Goal: Transaction & Acquisition: Purchase product/service

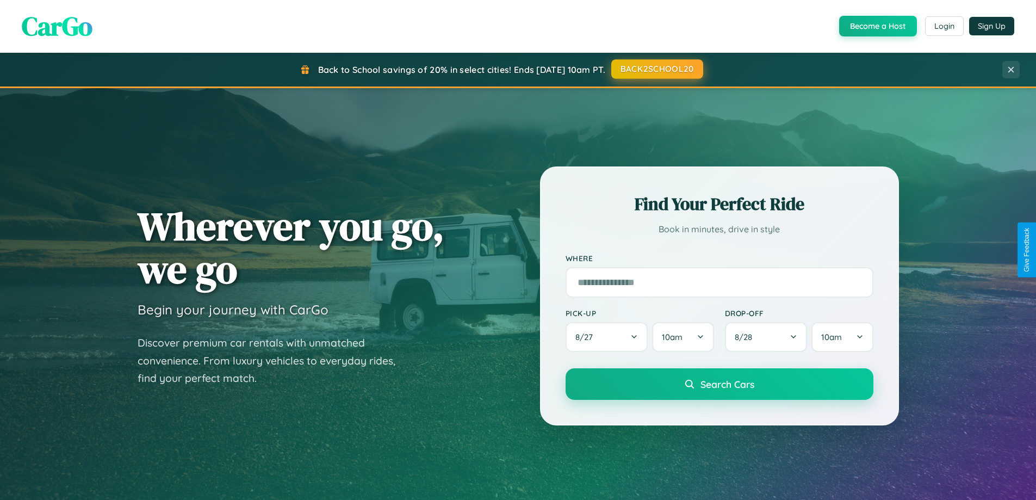
click at [657, 69] on button "BACK2SCHOOL20" at bounding box center [657, 69] width 92 height 20
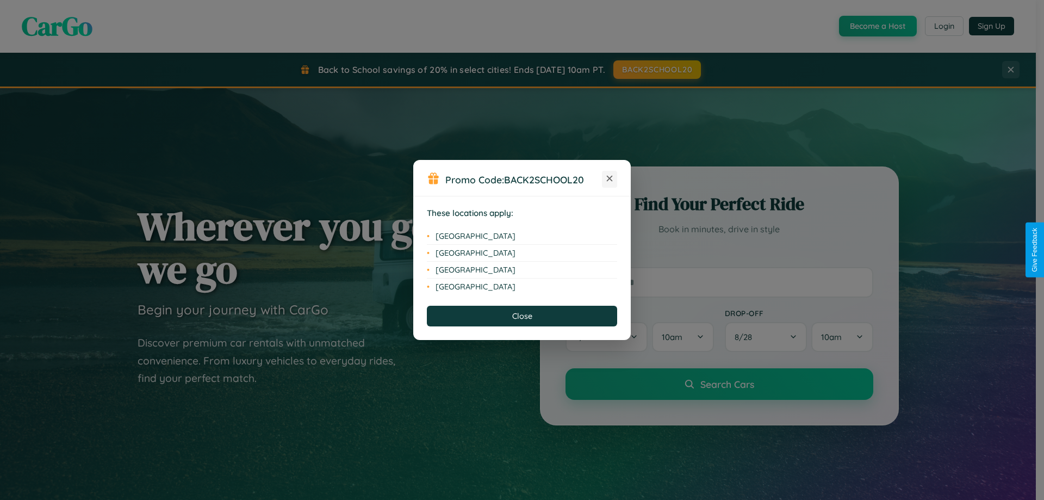
click at [610, 179] on icon at bounding box center [610, 179] width 6 height 6
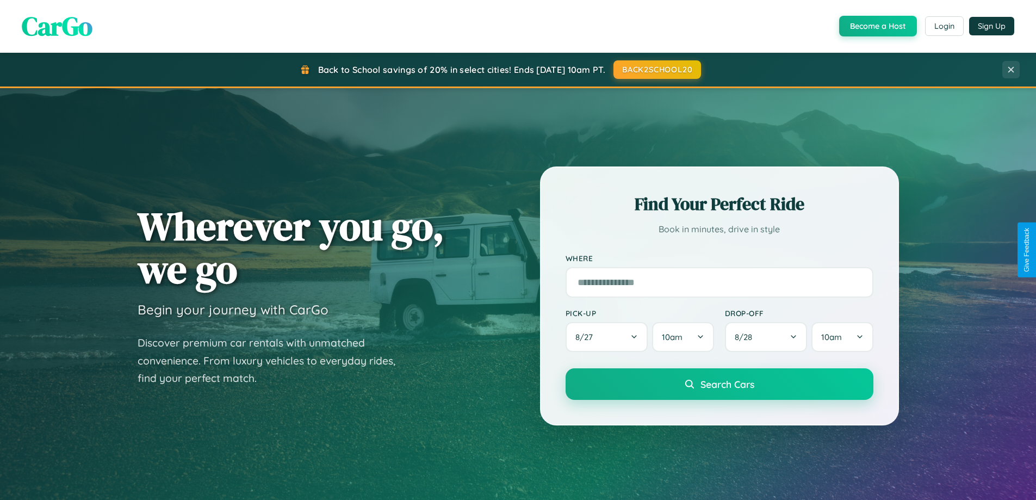
scroll to position [469, 0]
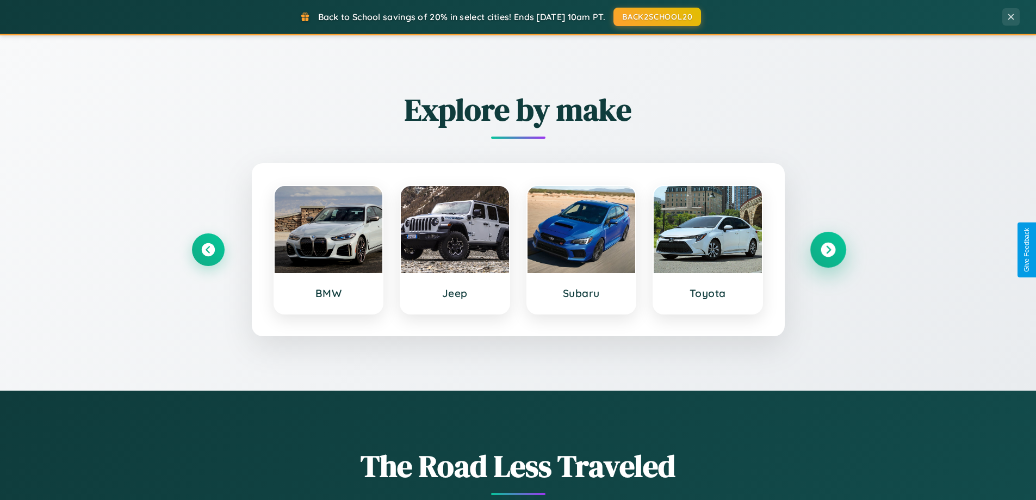
click at [828, 250] on icon at bounding box center [828, 250] width 15 height 15
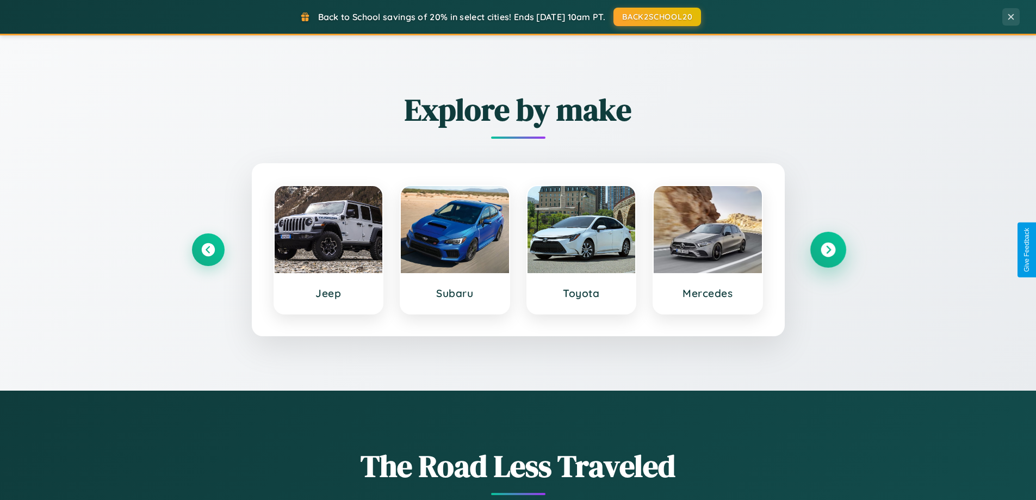
click at [828, 250] on icon at bounding box center [828, 250] width 15 height 15
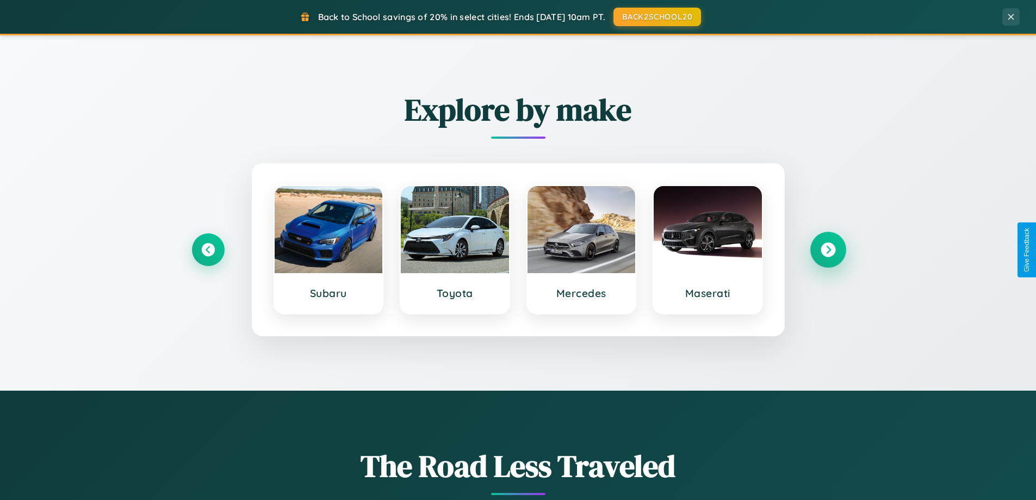
click at [828, 250] on icon at bounding box center [828, 250] width 15 height 15
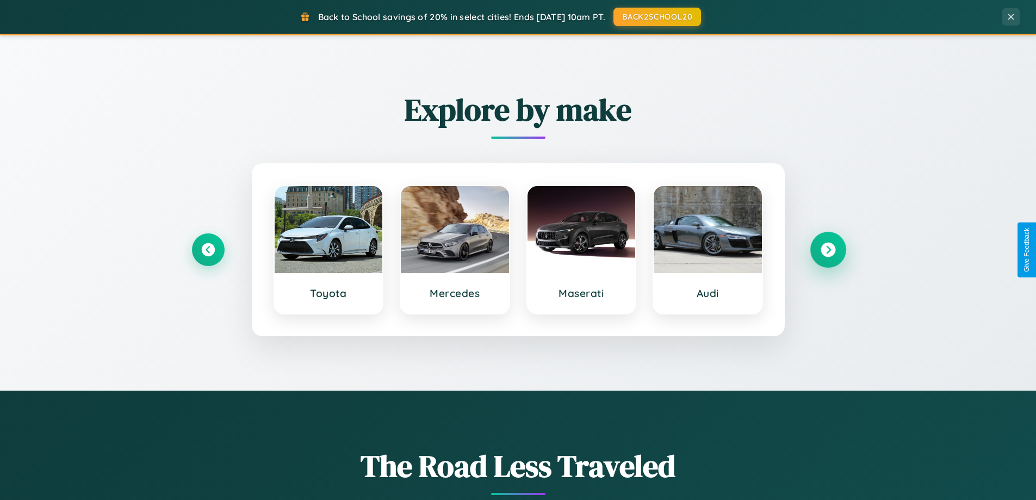
click at [828, 250] on icon at bounding box center [828, 250] width 15 height 15
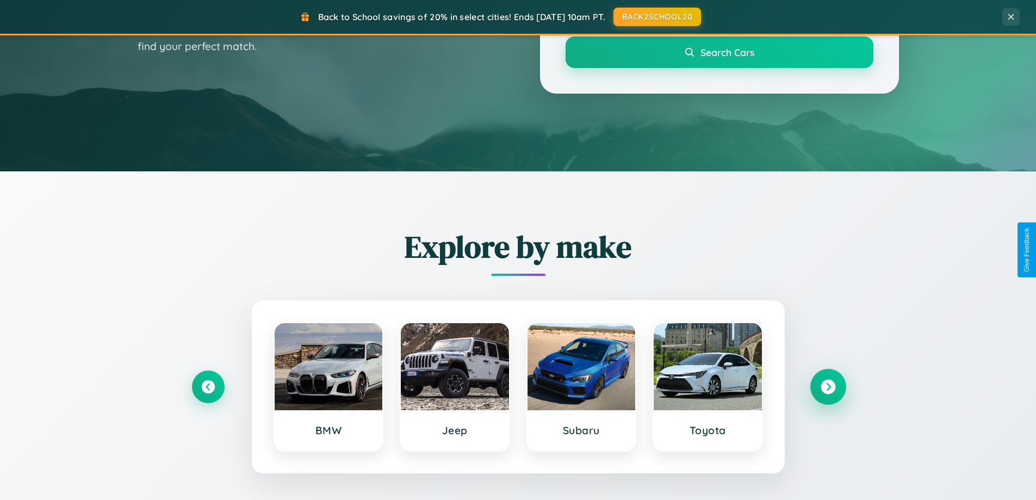
scroll to position [0, 0]
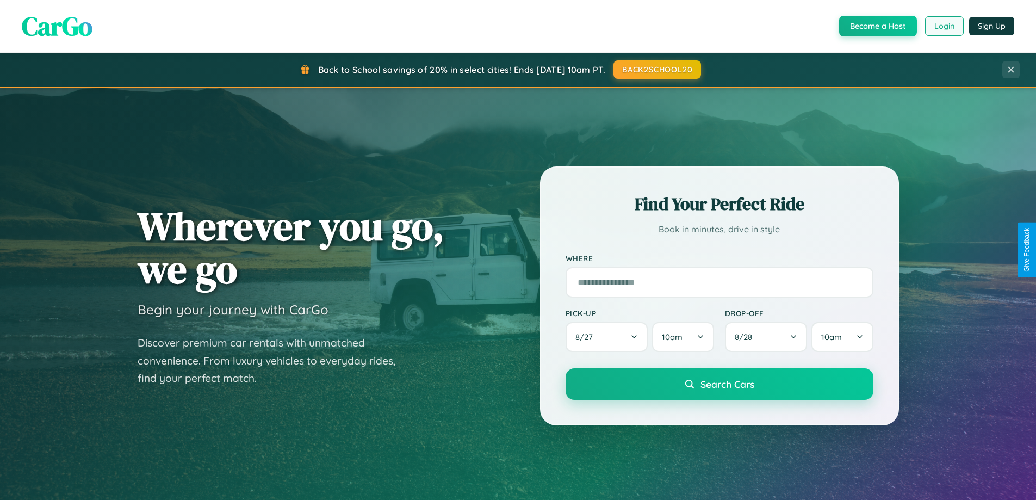
click at [944, 26] on button "Login" at bounding box center [944, 26] width 39 height 20
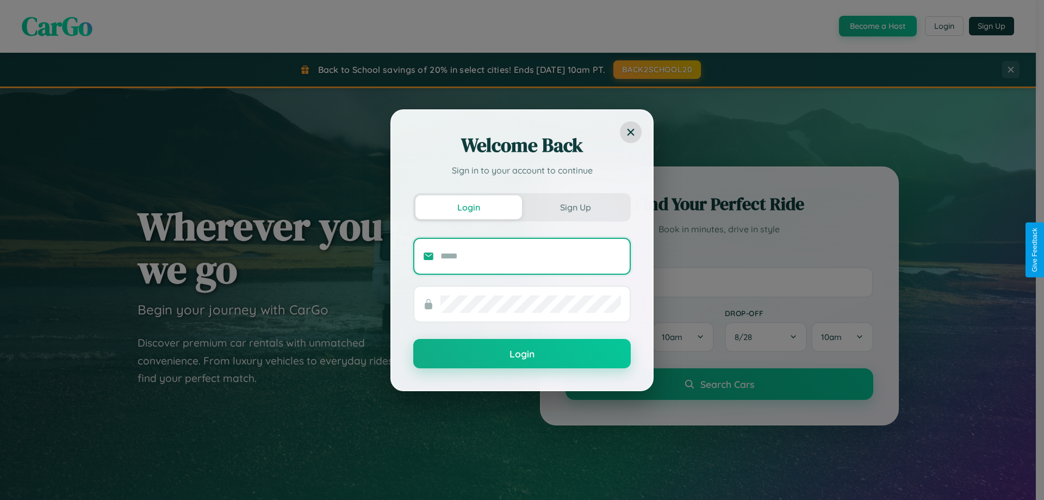
click at [531, 256] on input "text" at bounding box center [531, 255] width 181 height 17
type input "**********"
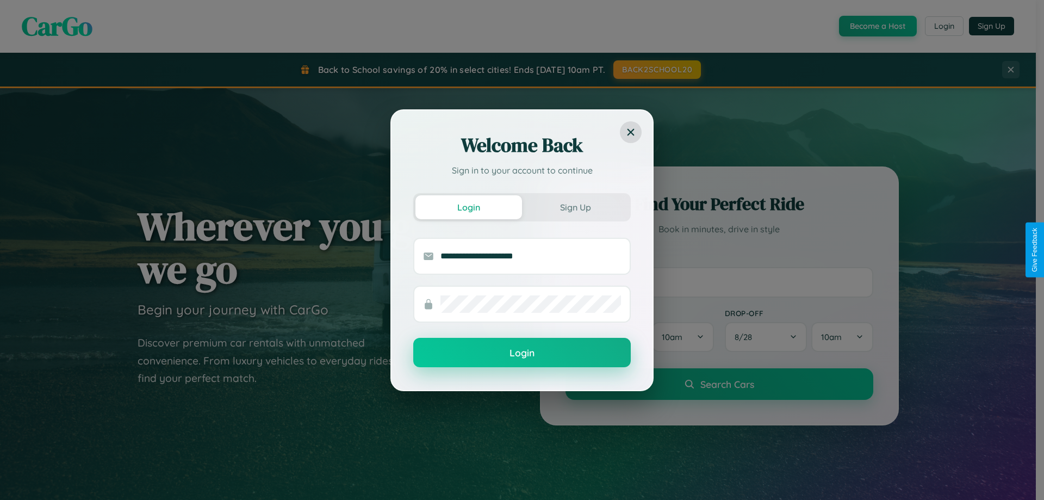
click at [522, 353] on button "Login" at bounding box center [522, 352] width 218 height 29
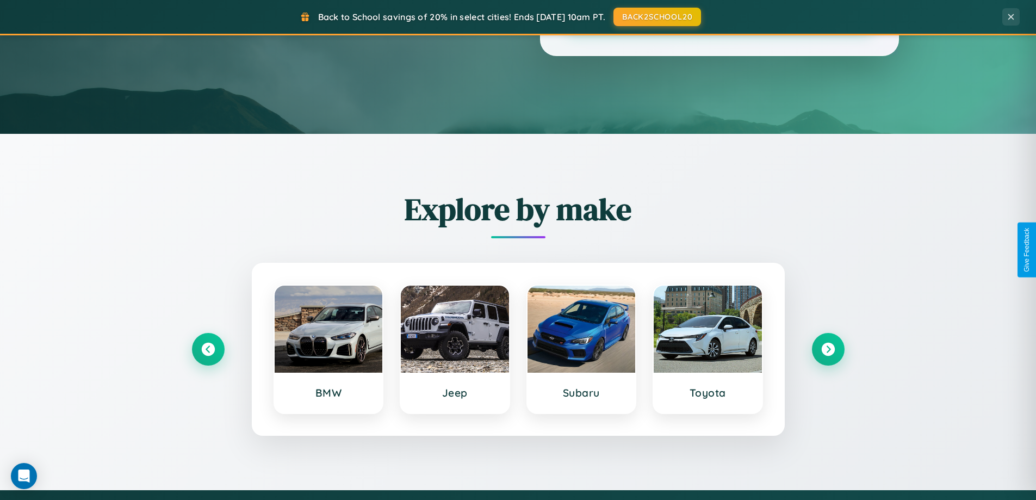
scroll to position [469, 0]
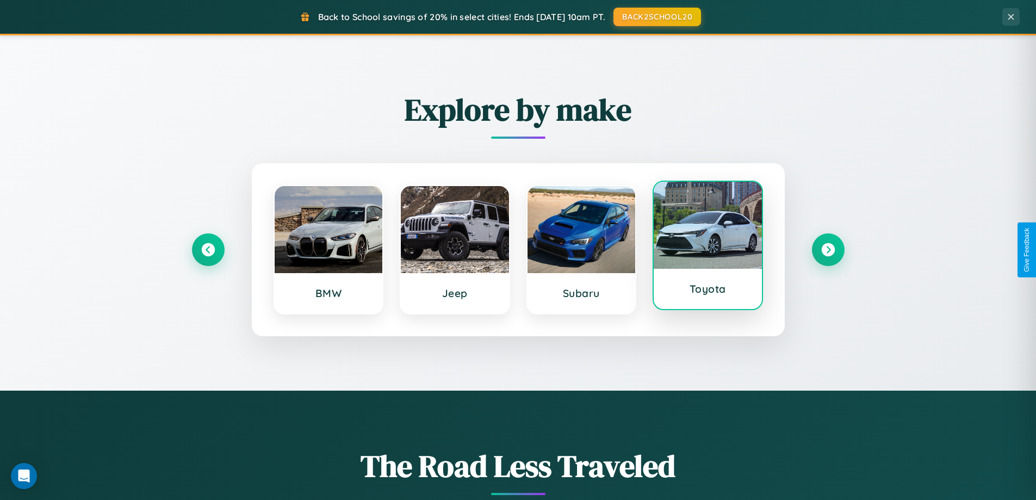
click at [708, 249] on div at bounding box center [708, 225] width 108 height 87
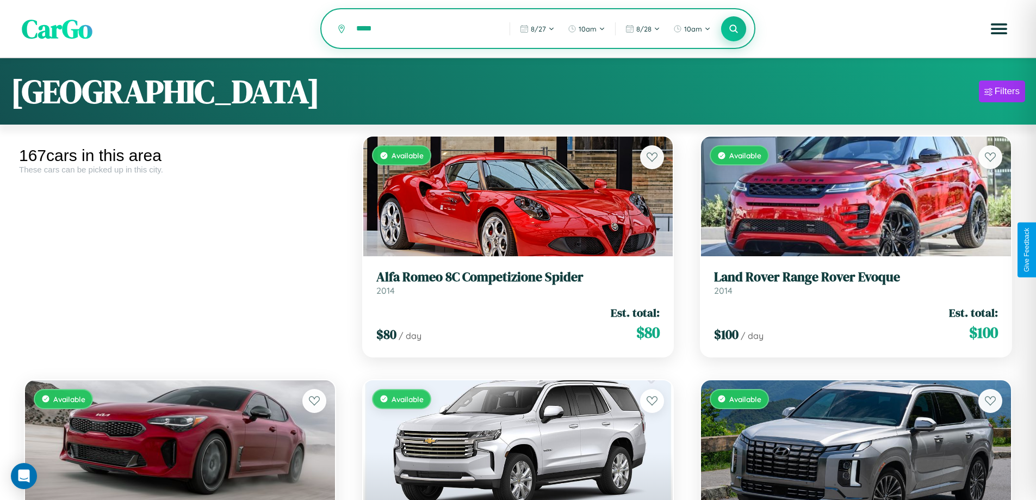
type input "*****"
click at [734, 29] on icon at bounding box center [734, 28] width 10 height 10
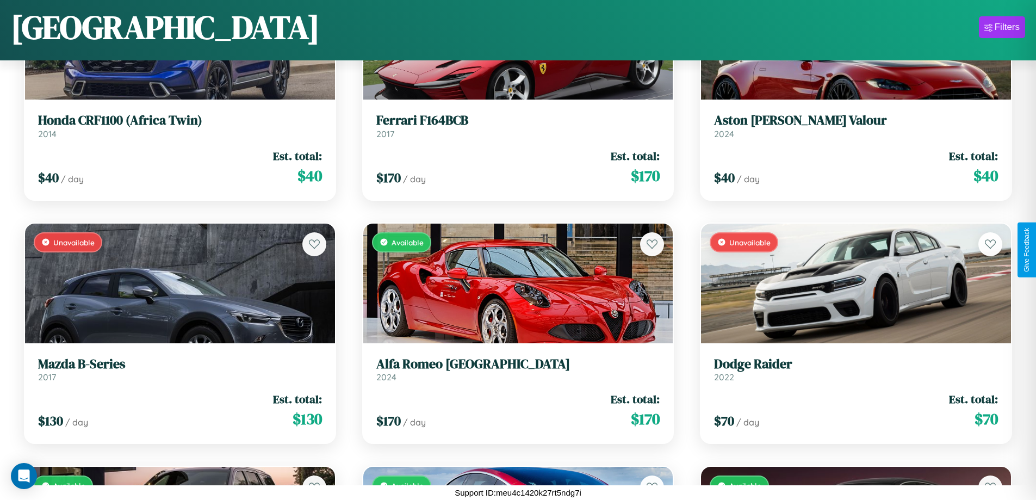
scroll to position [7460, 0]
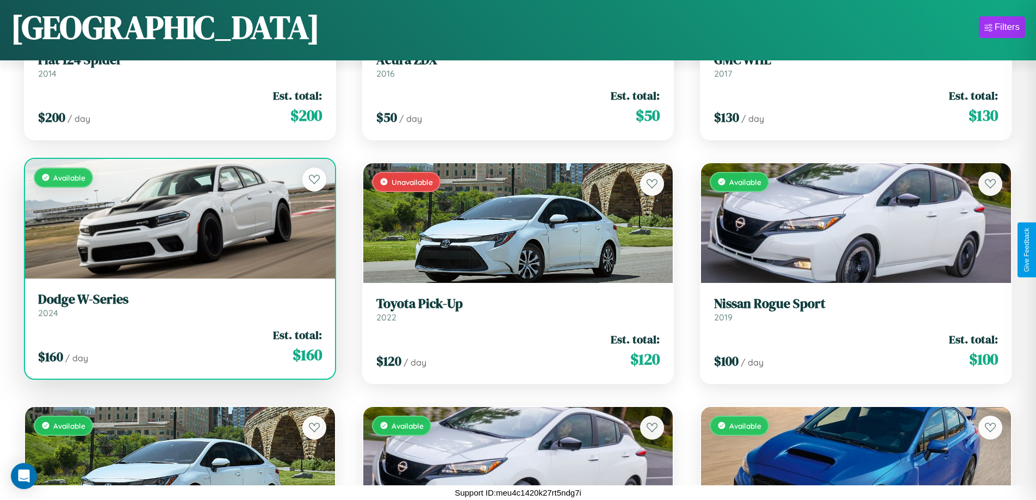
click at [178, 309] on link "Dodge W-Series 2024" at bounding box center [180, 305] width 284 height 27
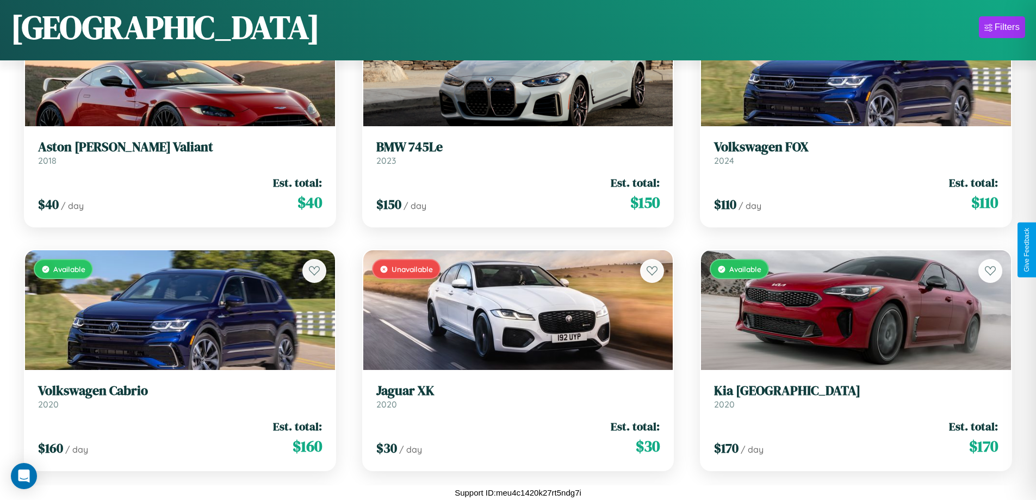
scroll to position [9408, 0]
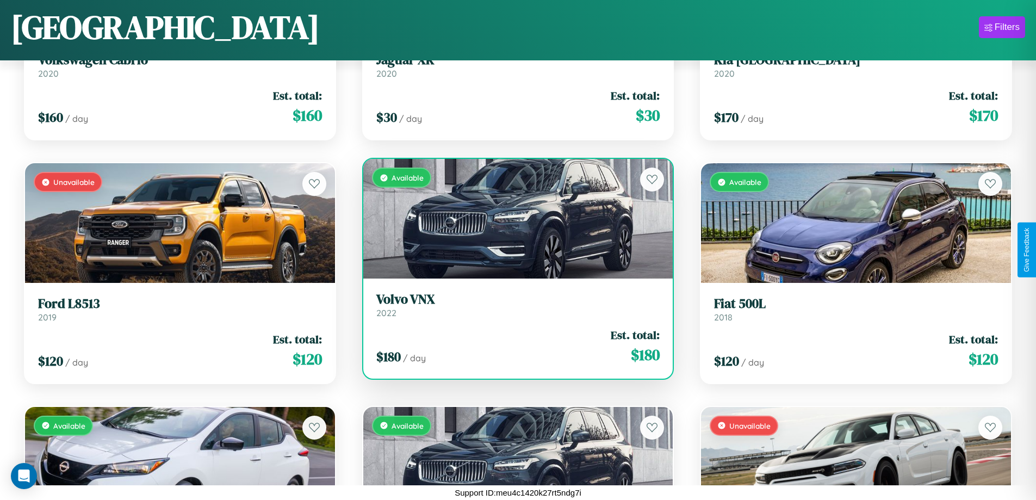
click at [513, 305] on h3 "Volvo VNX" at bounding box center [518, 300] width 284 height 16
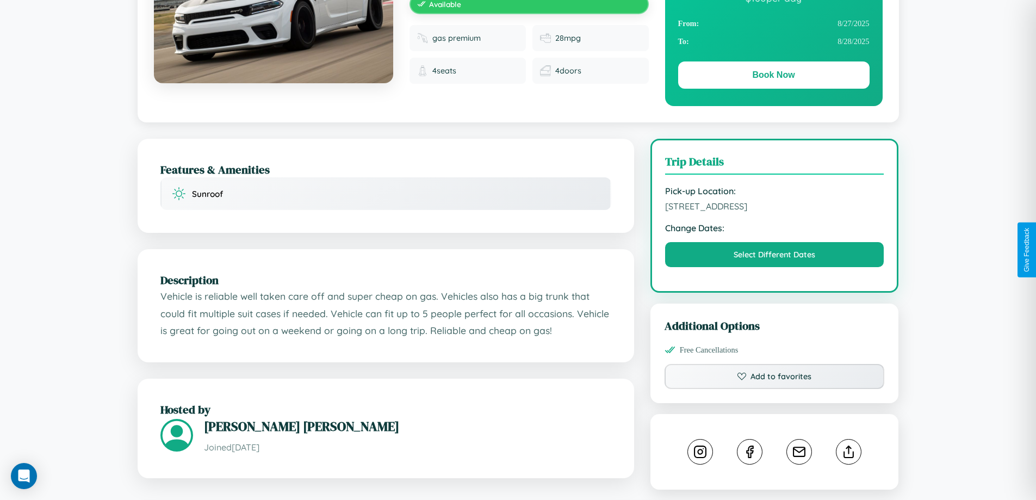
scroll to position [282, 0]
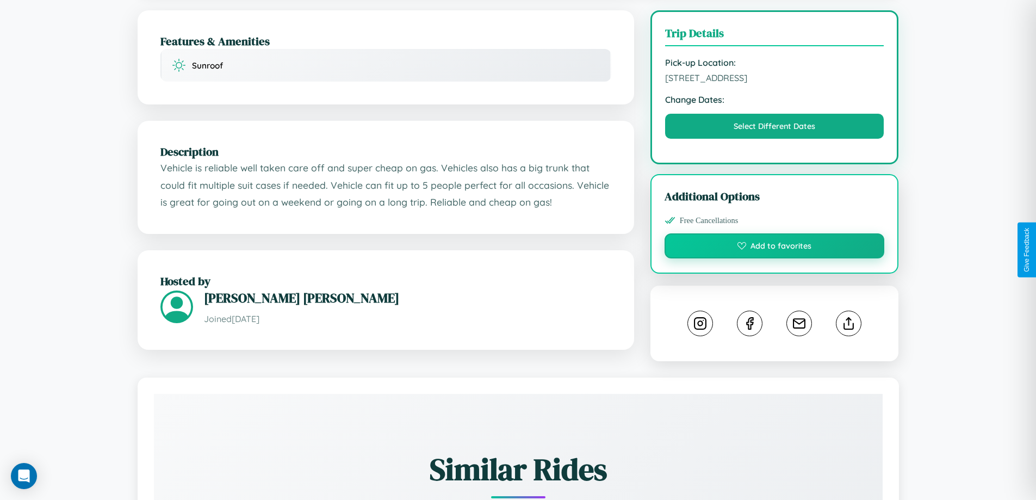
click at [775, 247] on button "Add to favorites" at bounding box center [775, 245] width 220 height 25
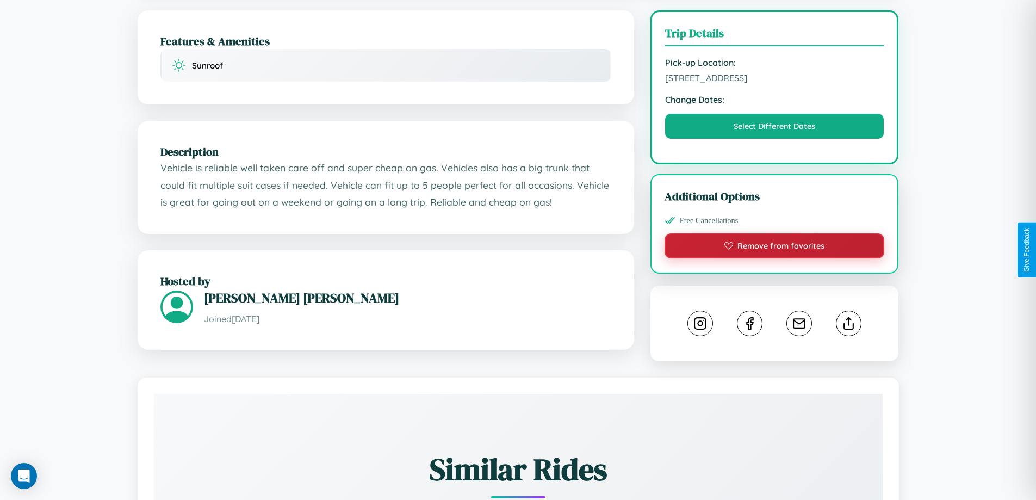
scroll to position [357, 0]
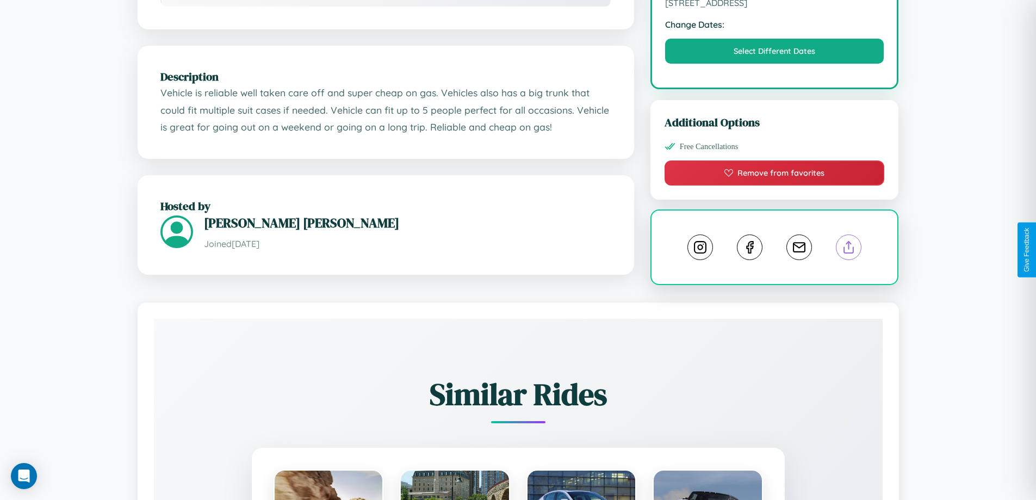
click at [849, 249] on line at bounding box center [849, 246] width 0 height 8
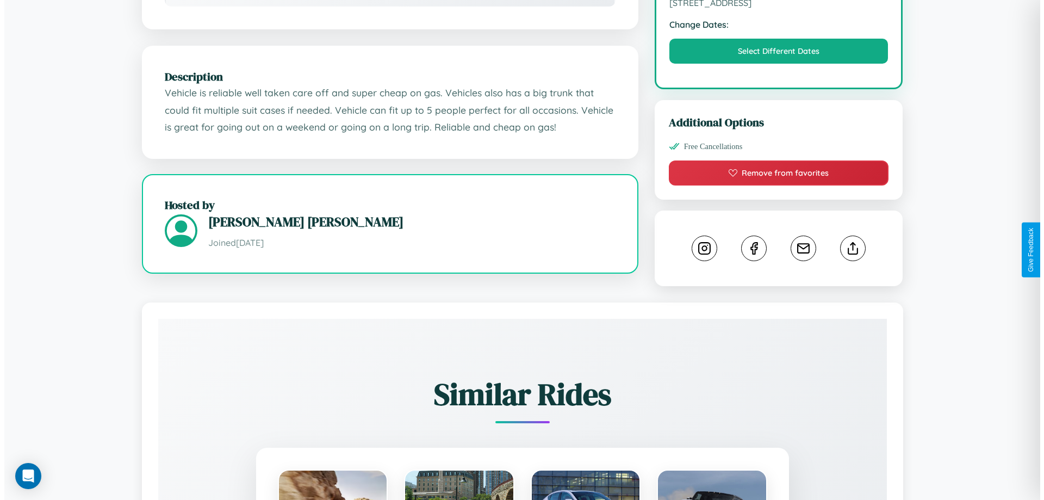
scroll to position [0, 0]
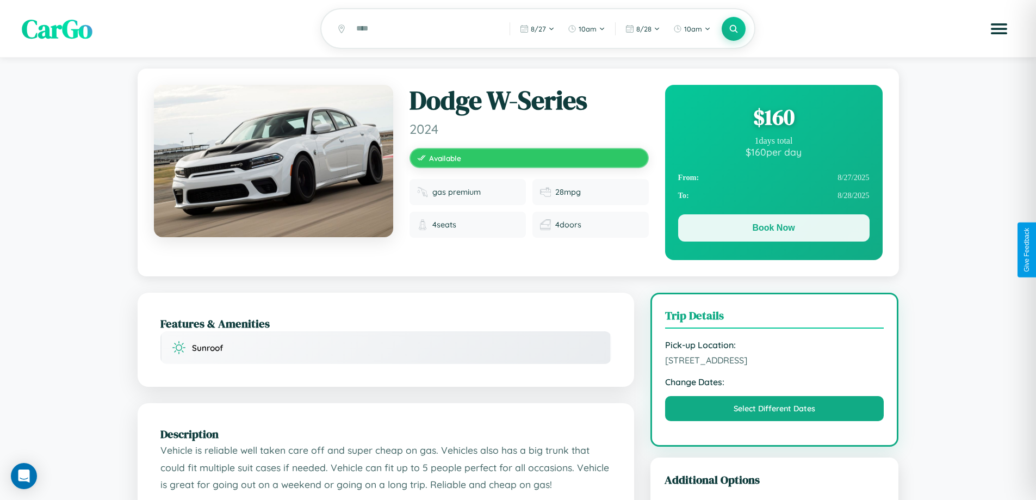
click at [773, 231] on button "Book Now" at bounding box center [773, 227] width 191 height 27
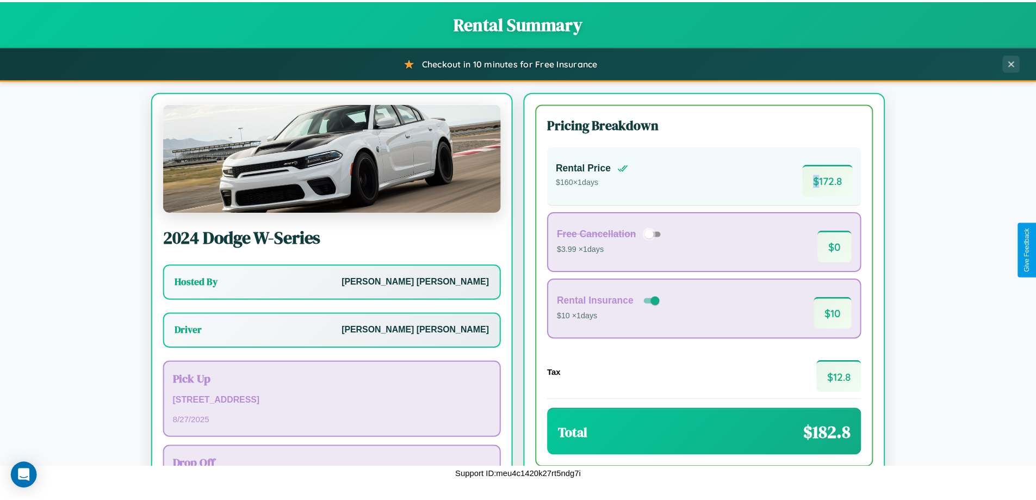
scroll to position [78, 0]
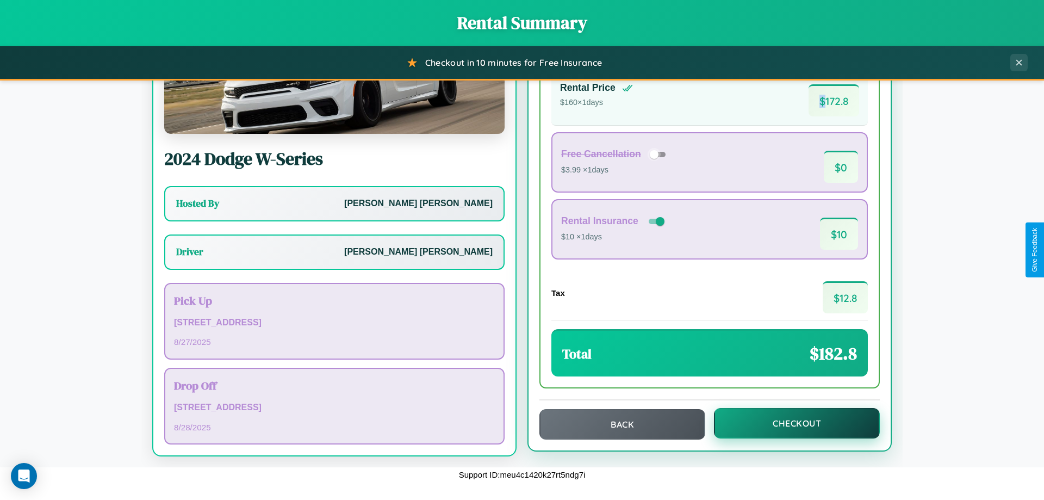
click at [790, 423] on button "Checkout" at bounding box center [797, 423] width 166 height 30
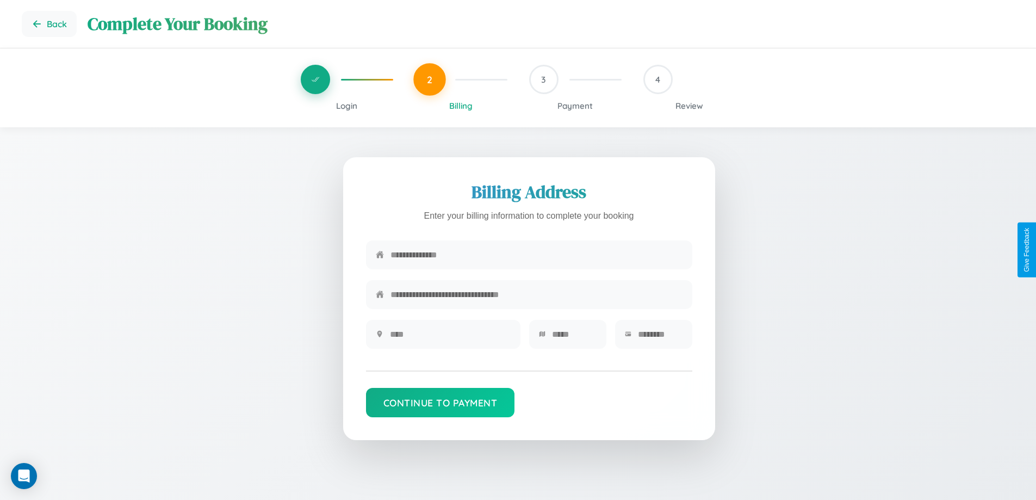
click at [536, 256] on input "text" at bounding box center [537, 255] width 292 height 27
type input "**********"
click at [450, 338] on input "text" at bounding box center [450, 334] width 121 height 27
type input "********"
click at [574, 338] on input "text" at bounding box center [574, 334] width 45 height 27
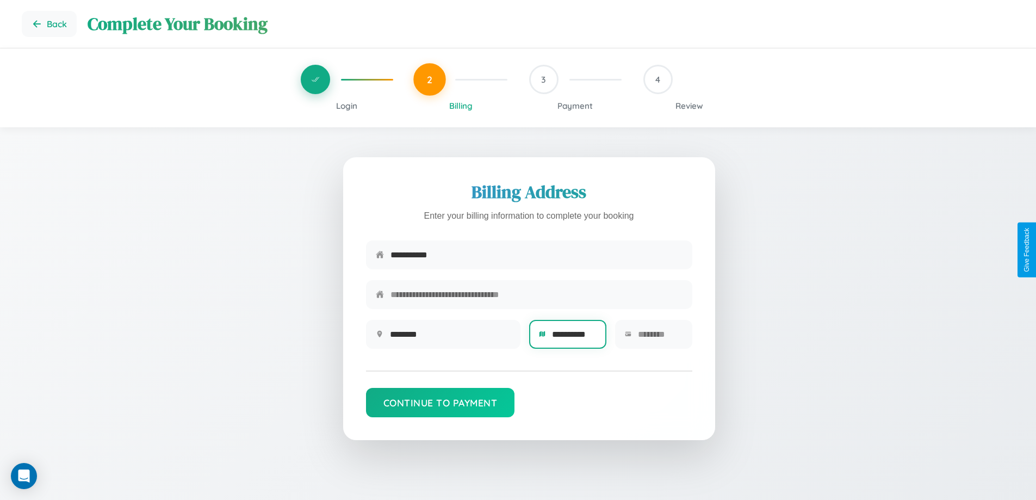
scroll to position [0, 4]
type input "**********"
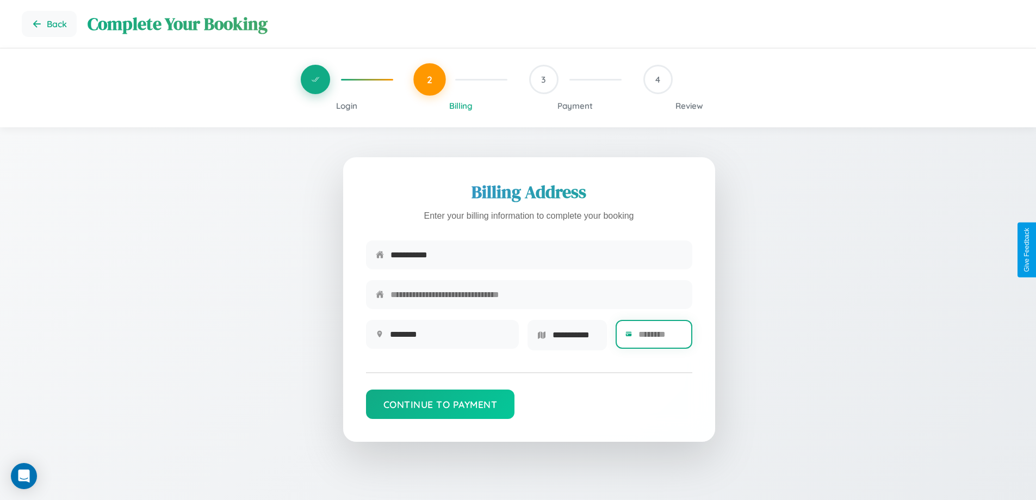
scroll to position [0, 0]
click at [660, 338] on input "text" at bounding box center [661, 334] width 44 height 27
type input "*****"
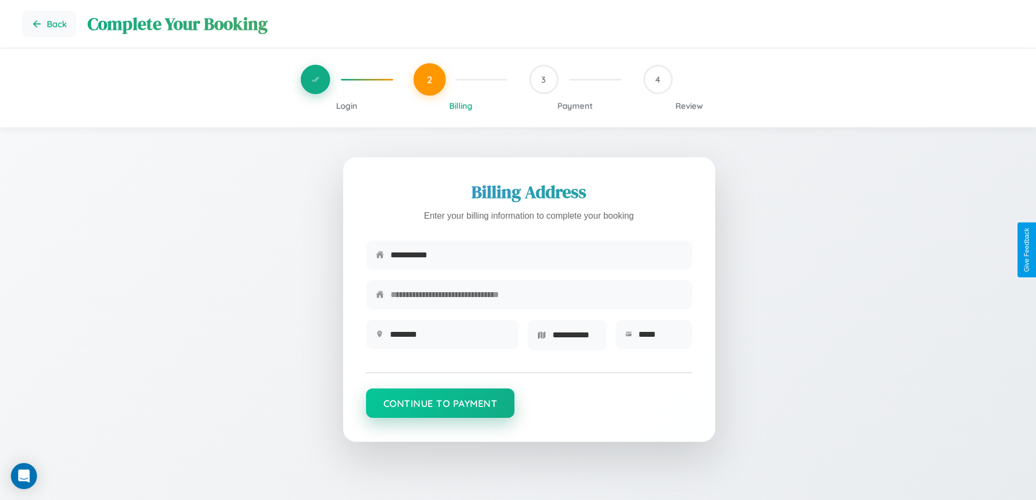
click at [440, 407] on button "Continue to Payment" at bounding box center [440, 402] width 149 height 29
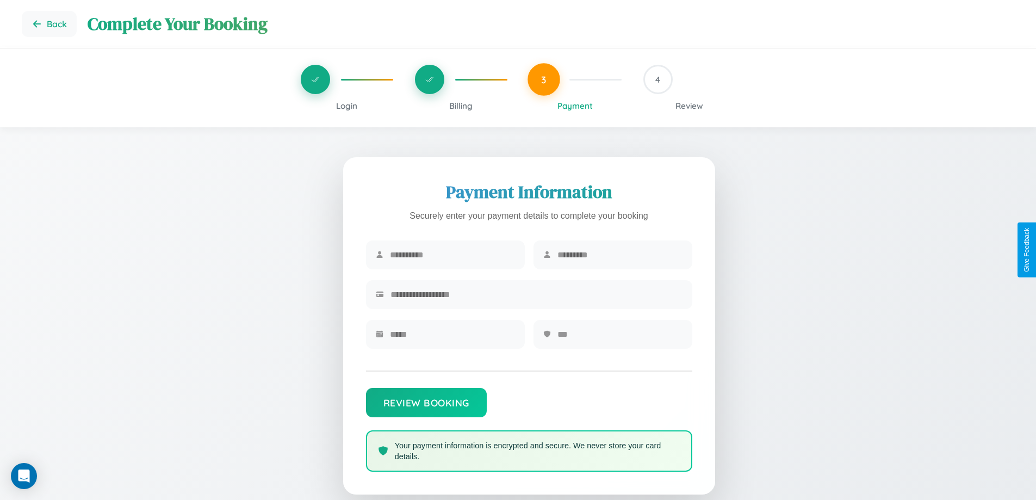
click at [452, 255] on input "text" at bounding box center [452, 255] width 125 height 27
type input "*********"
click at [620, 255] on input "text" at bounding box center [620, 255] width 125 height 27
type input "*****"
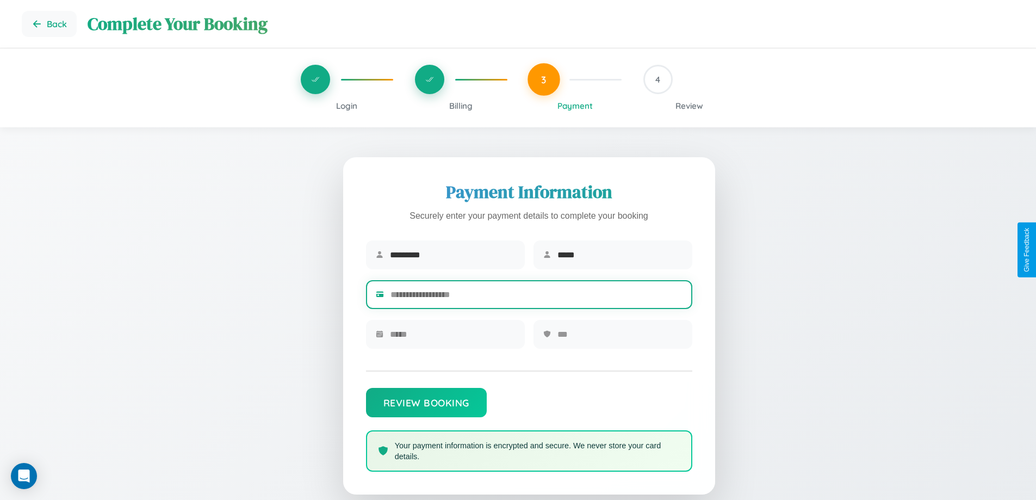
click at [536, 296] on input "text" at bounding box center [537, 294] width 292 height 27
type input "**********"
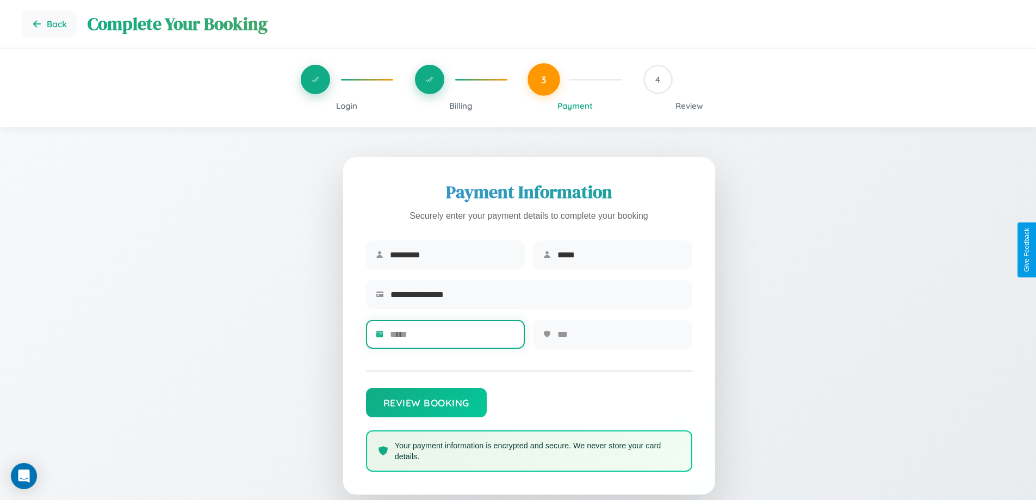
click at [452, 338] on input "text" at bounding box center [452, 334] width 125 height 27
type input "*****"
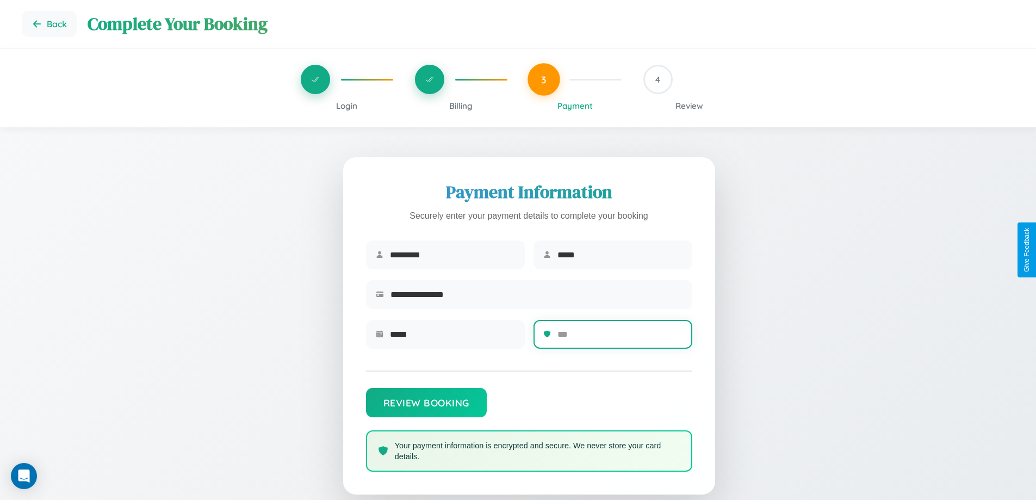
click at [620, 338] on input "text" at bounding box center [620, 334] width 125 height 27
type input "***"
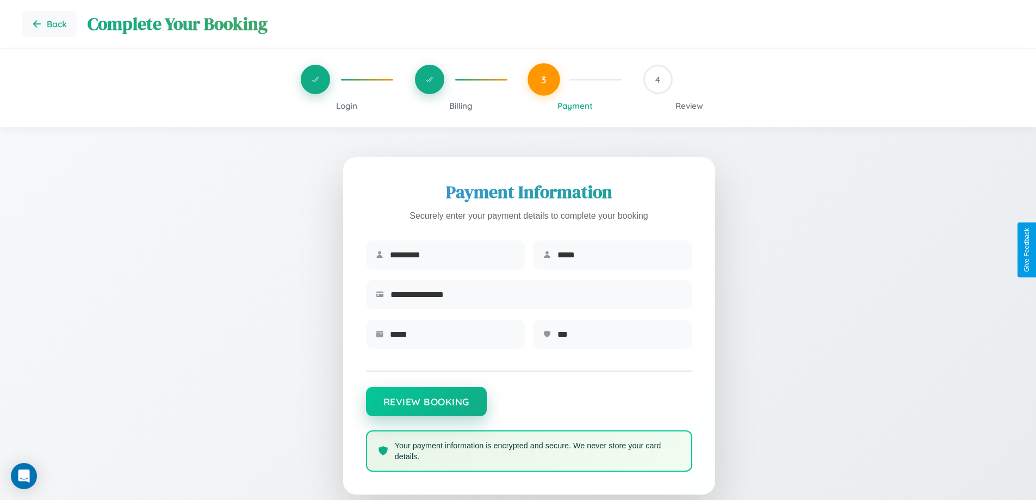
click at [426, 407] on button "Review Booking" at bounding box center [426, 401] width 121 height 29
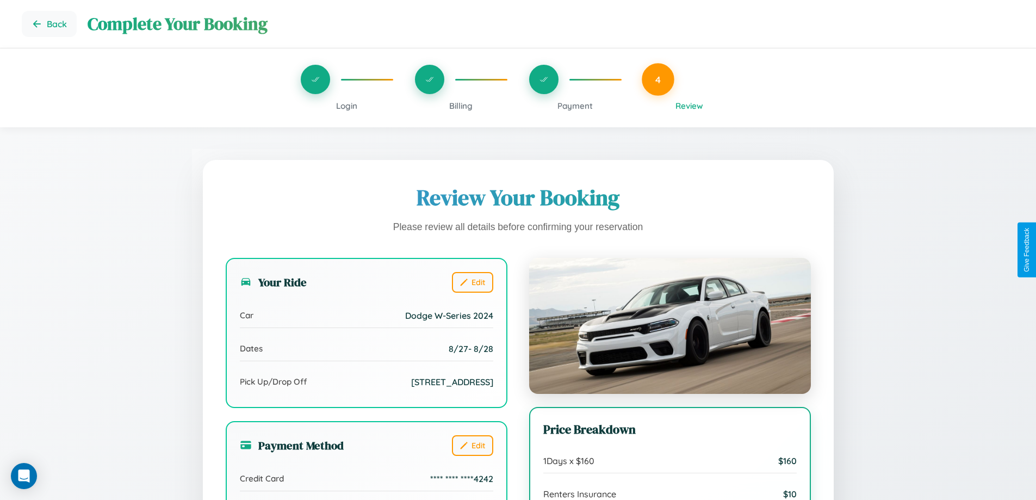
scroll to position [88, 0]
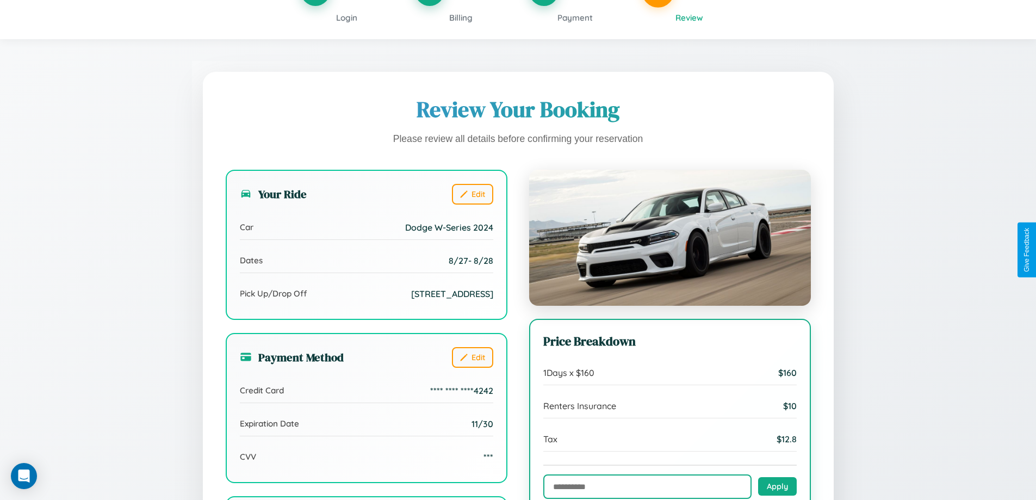
click at [647, 487] on input "text" at bounding box center [647, 486] width 208 height 24
type input "**********"
click at [777, 487] on button "Apply" at bounding box center [777, 485] width 39 height 18
click at [461, 17] on span "Billing" at bounding box center [460, 18] width 23 height 10
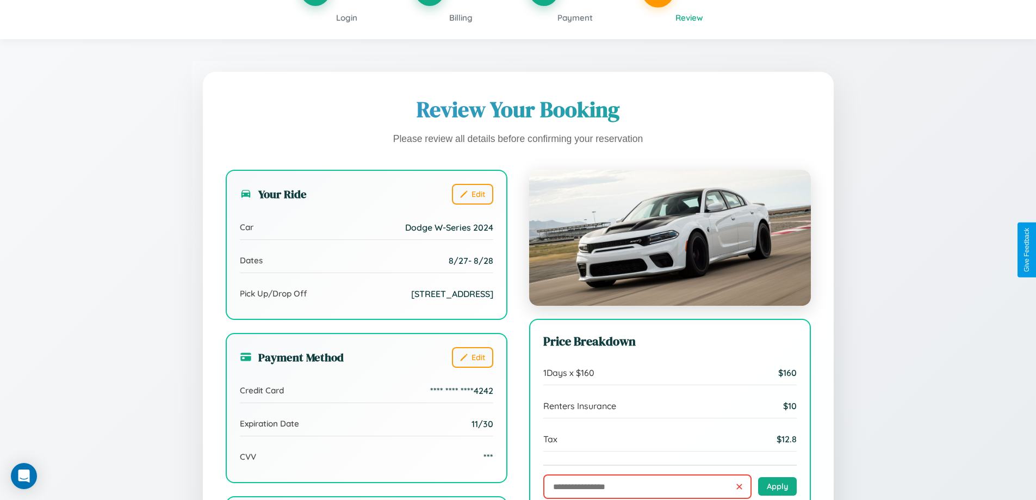
click at [461, 17] on span "Billing" at bounding box center [460, 18] width 23 height 10
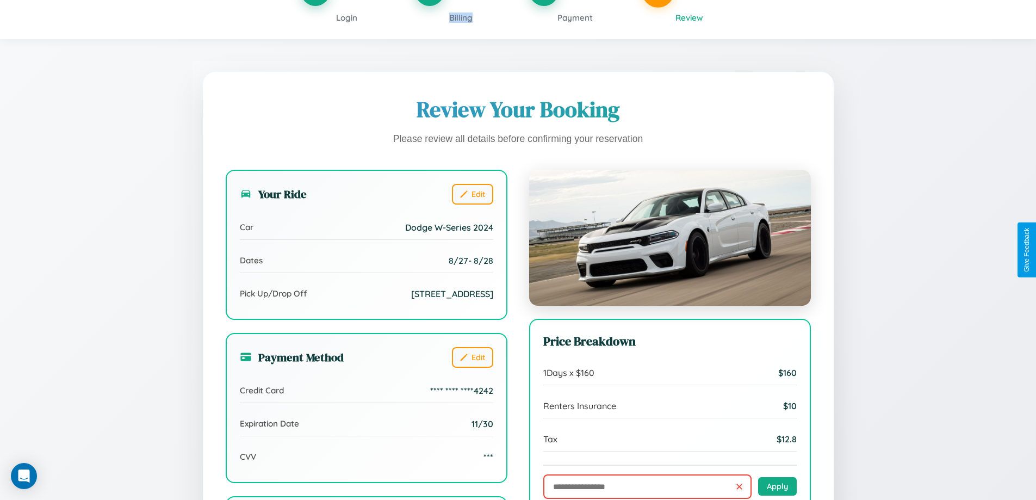
click at [461, 17] on span "Billing" at bounding box center [460, 18] width 23 height 10
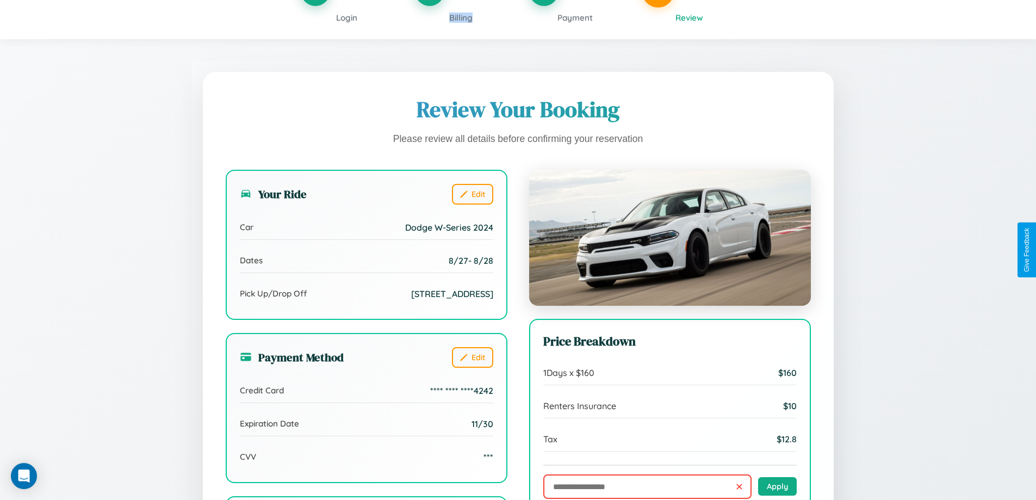
click at [461, 17] on span "Billing" at bounding box center [460, 18] width 23 height 10
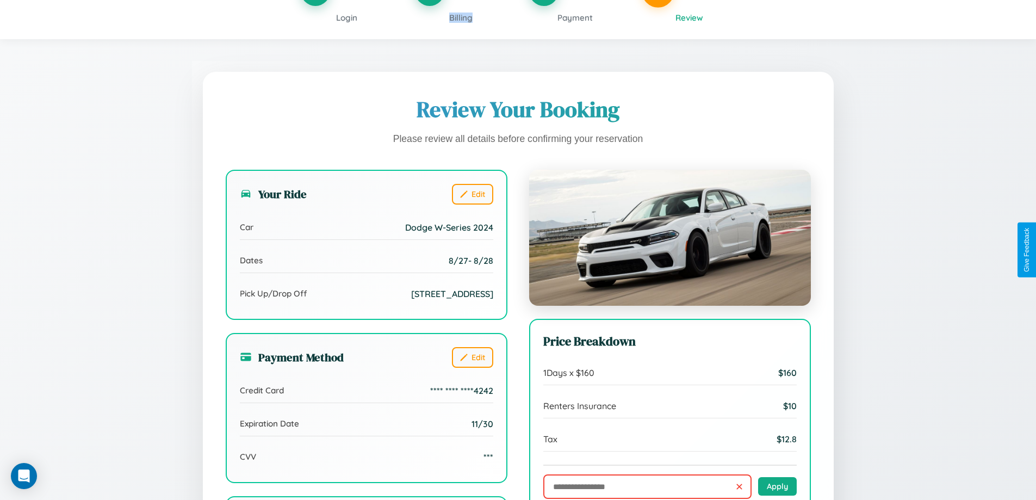
click at [461, 17] on span "Billing" at bounding box center [460, 18] width 23 height 10
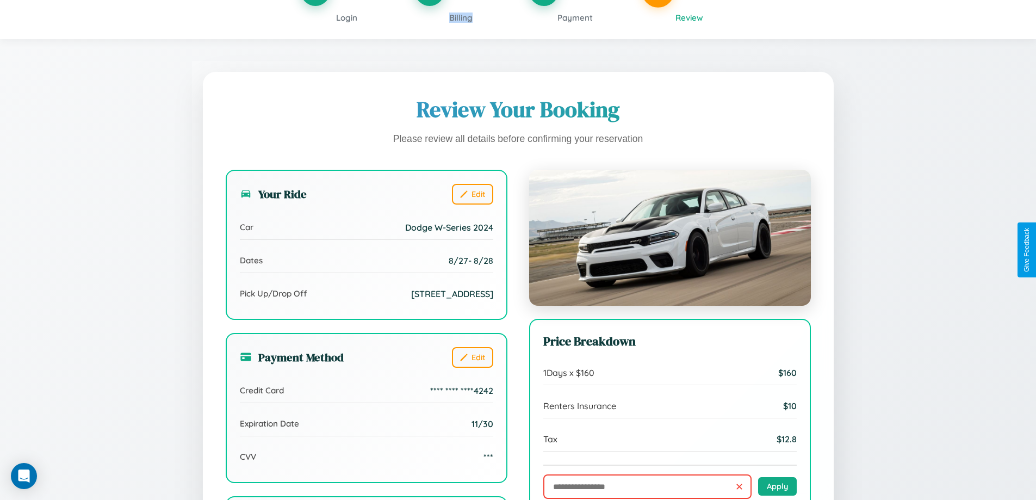
click at [461, 17] on span "Billing" at bounding box center [460, 18] width 23 height 10
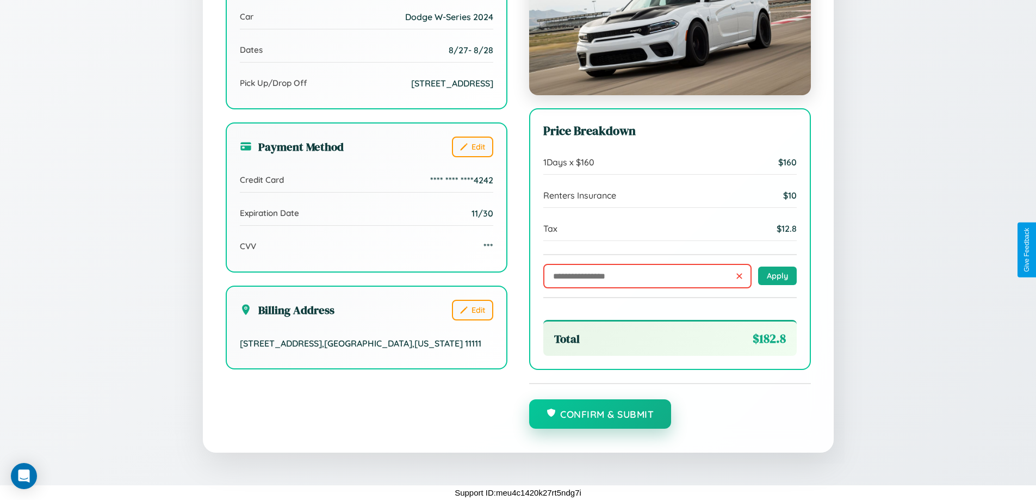
click at [600, 414] on button "Confirm & Submit" at bounding box center [600, 413] width 143 height 29
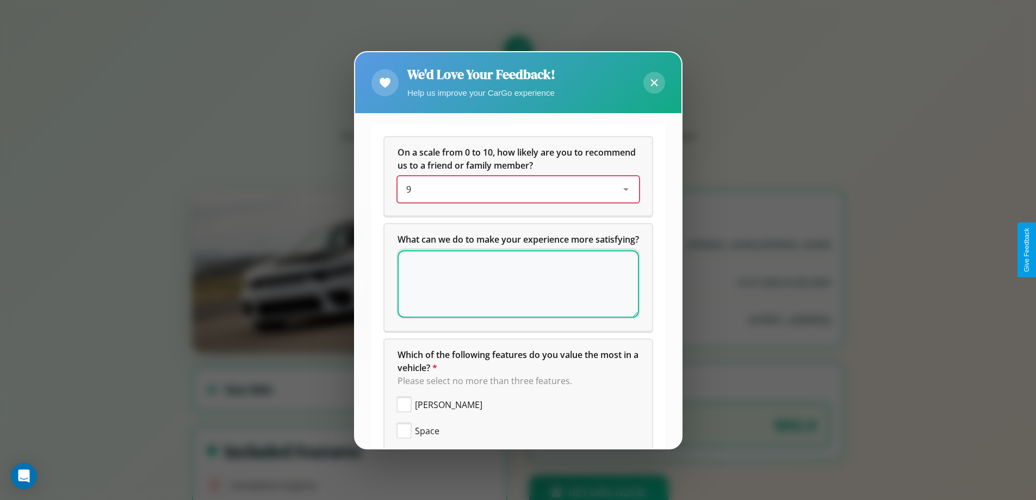
click at [514, 189] on div "9" at bounding box center [509, 189] width 207 height 13
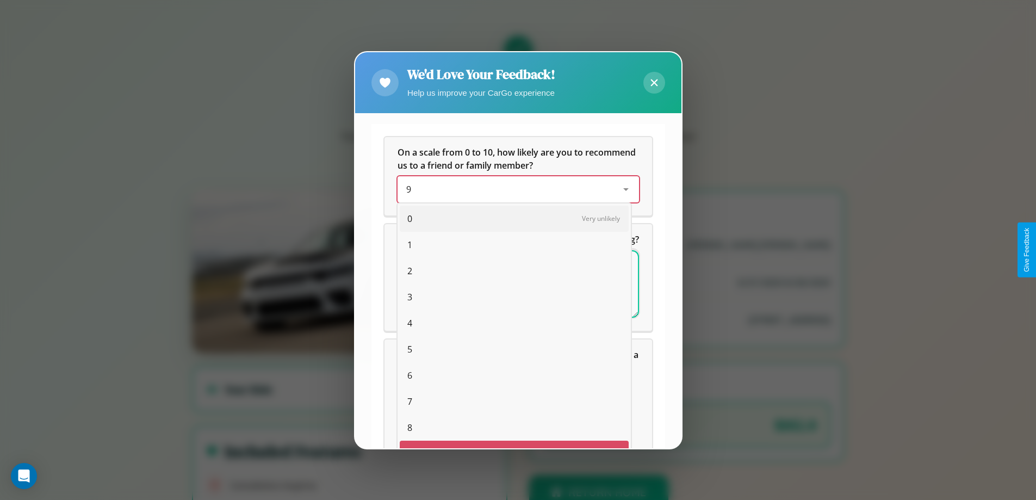
scroll to position [19, 45]
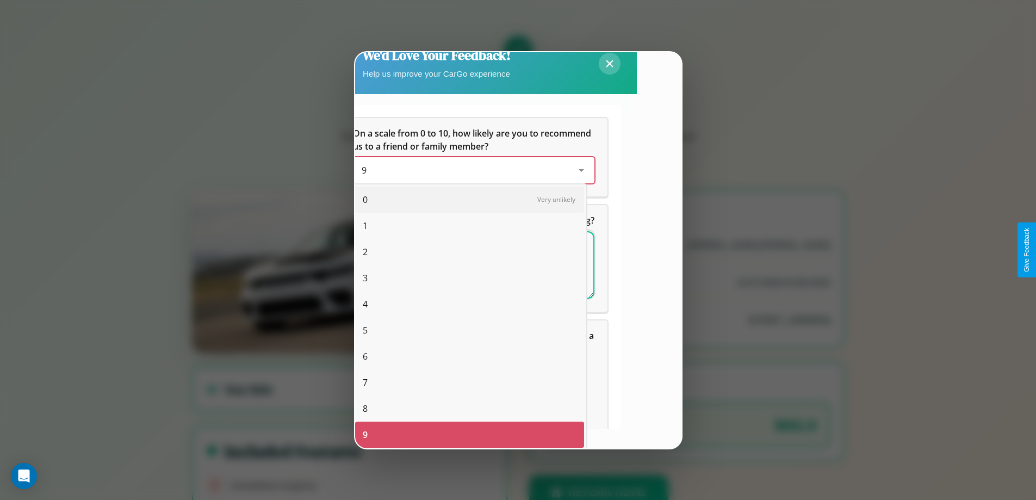
click at [365, 330] on span "5" at bounding box center [365, 330] width 5 height 13
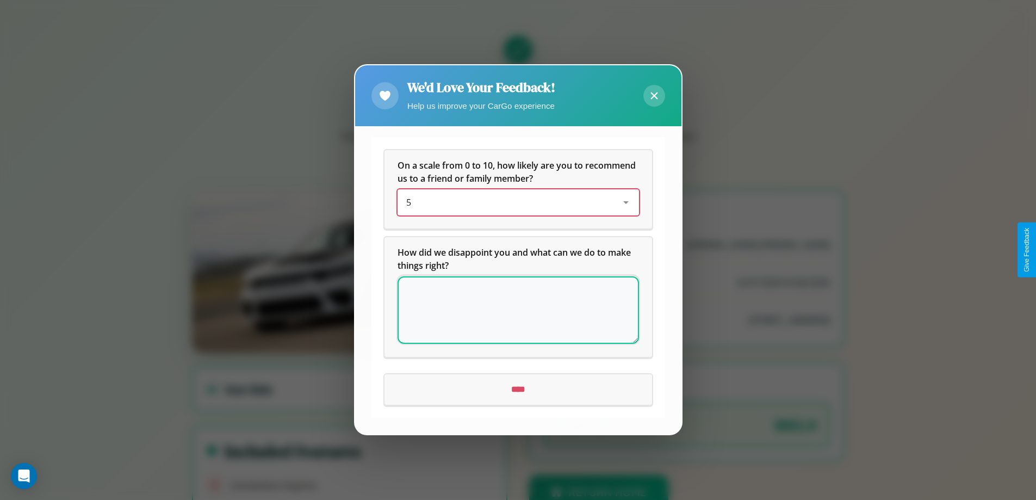
scroll to position [0, 0]
click at [654, 96] on icon at bounding box center [654, 95] width 7 height 7
